Goal: Entertainment & Leisure: Consume media (video, audio)

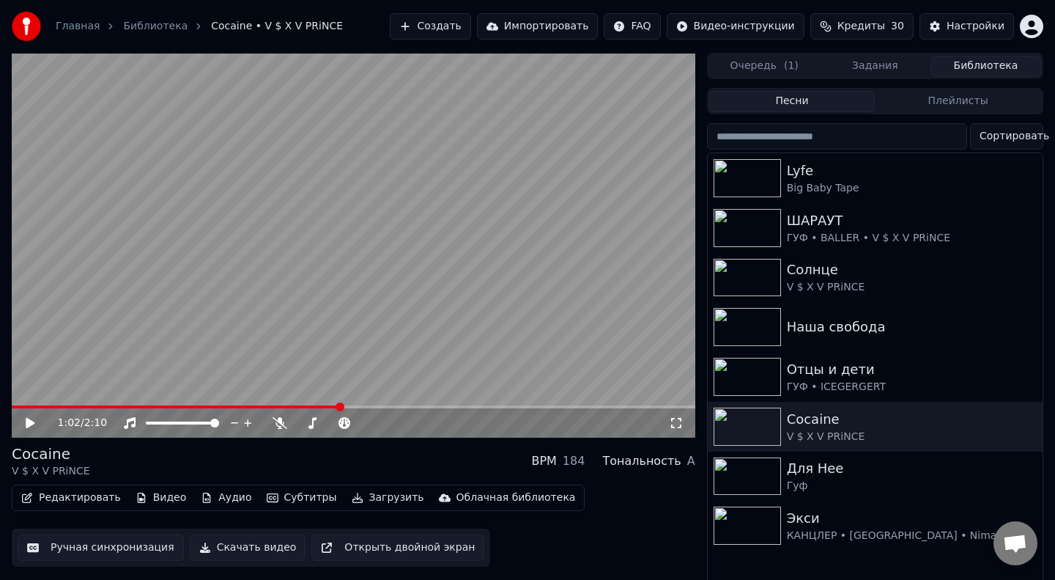
scroll to position [7, 12]
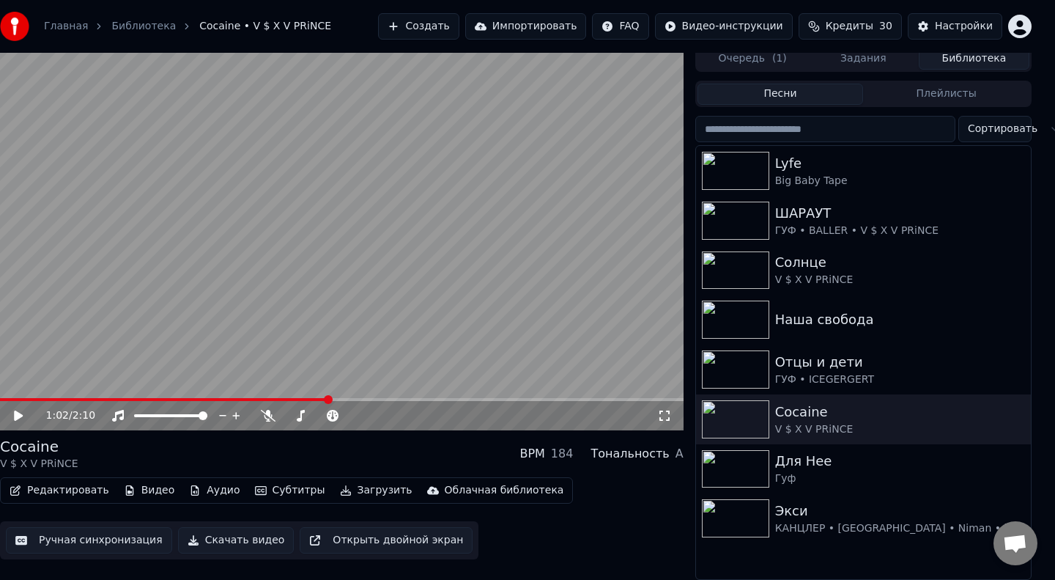
click at [10, 399] on span at bounding box center [164, 399] width 328 height 3
click at [21, 413] on icon at bounding box center [29, 416] width 34 height 12
click at [267, 415] on icon at bounding box center [268, 416] width 15 height 12
click at [4, 401] on div "0:09 / 2:10" at bounding box center [342, 415] width 684 height 29
click at [4, 399] on span at bounding box center [28, 399] width 56 height 3
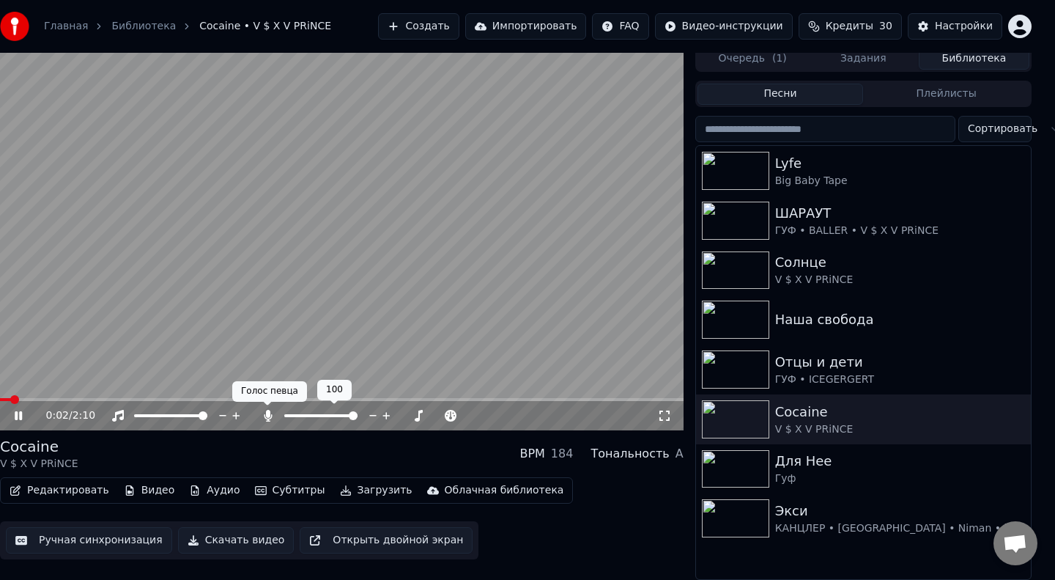
click at [265, 416] on icon at bounding box center [268, 416] width 15 height 12
click at [15, 398] on span at bounding box center [7, 399] width 15 height 3
click at [267, 410] on icon at bounding box center [268, 416] width 15 height 12
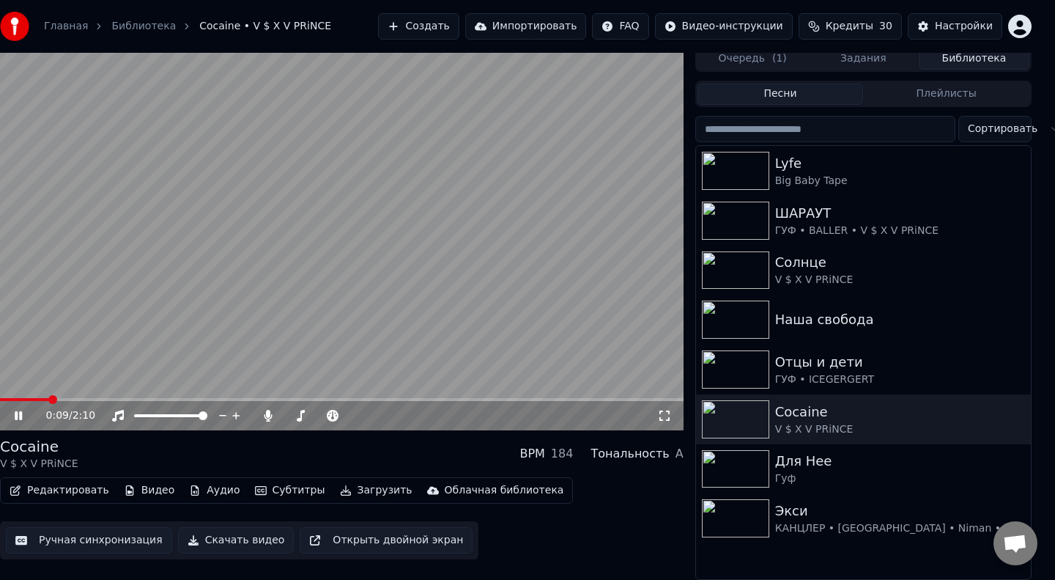
click at [4, 399] on span at bounding box center [24, 399] width 49 height 3
click at [4, 399] on span at bounding box center [57, 399] width 115 height 3
click at [18, 396] on video at bounding box center [342, 237] width 684 height 385
click at [18, 398] on span at bounding box center [91, 399] width 182 height 3
click at [13, 416] on icon at bounding box center [29, 416] width 34 height 12
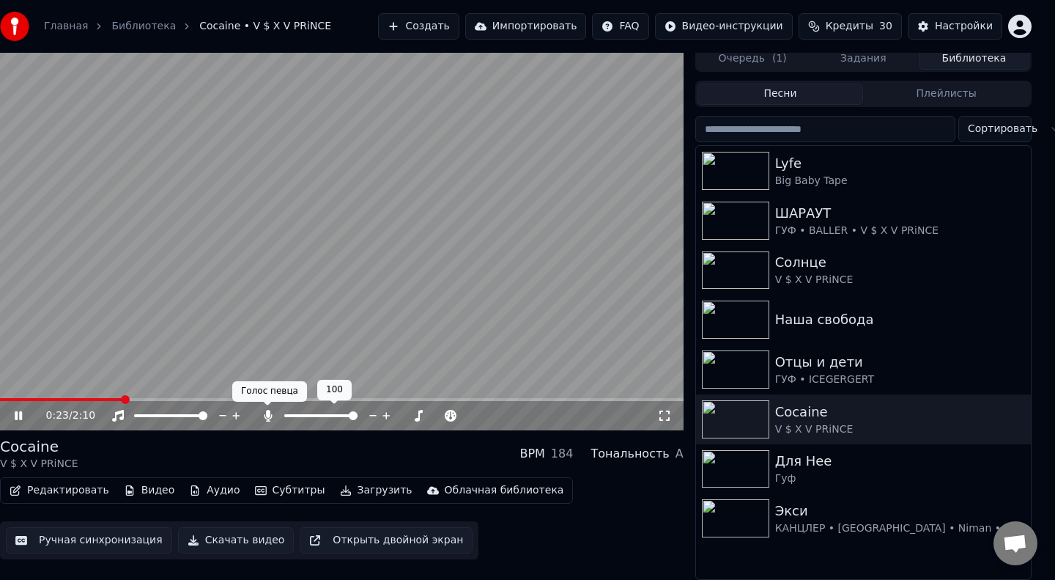
click at [268, 415] on icon at bounding box center [268, 416] width 8 height 12
click at [64, 399] on span at bounding box center [92, 399] width 185 height 3
click at [268, 415] on icon at bounding box center [268, 416] width 15 height 12
click at [7, 399] on span at bounding box center [39, 399] width 79 height 3
click at [267, 410] on icon at bounding box center [268, 416] width 8 height 12
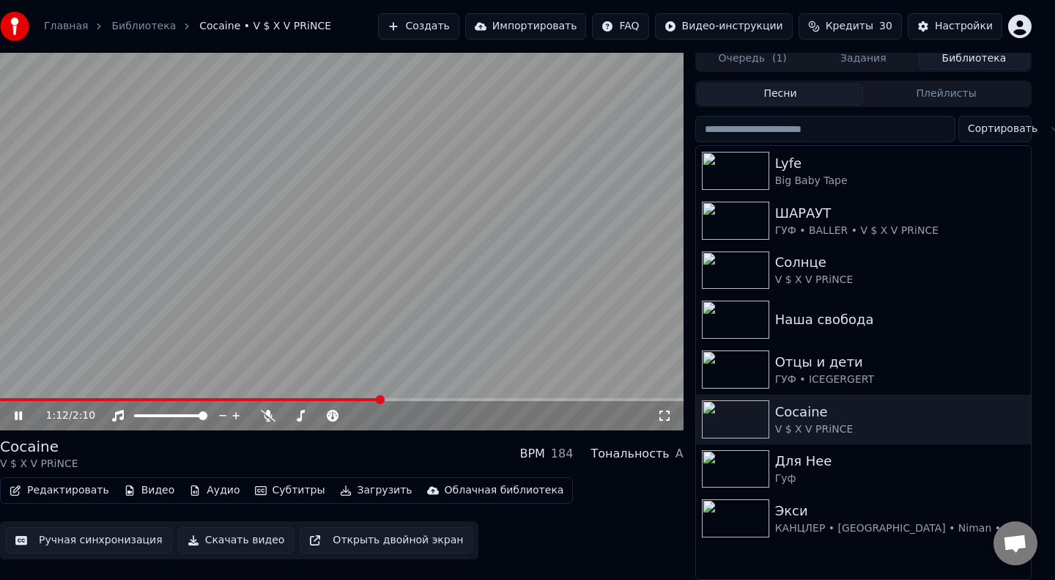
click at [19, 418] on icon at bounding box center [18, 415] width 7 height 9
